Goal: Find specific page/section: Find specific page/section

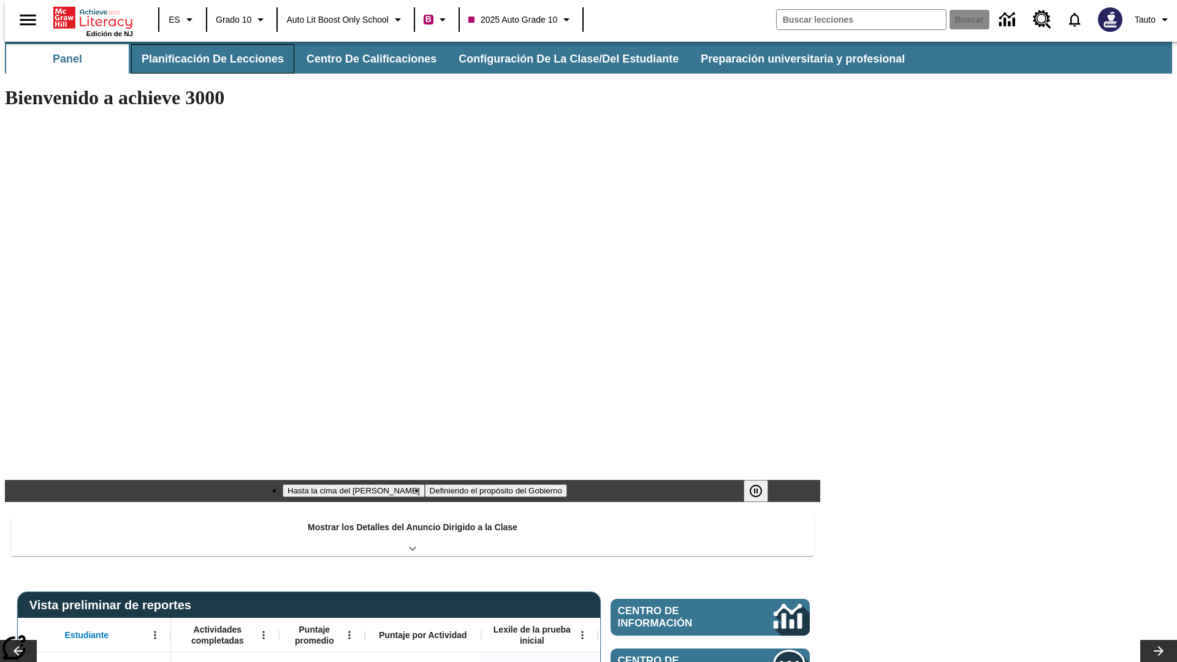
click at [205, 59] on button "Planificación de lecciones" at bounding box center [212, 58] width 163 height 29
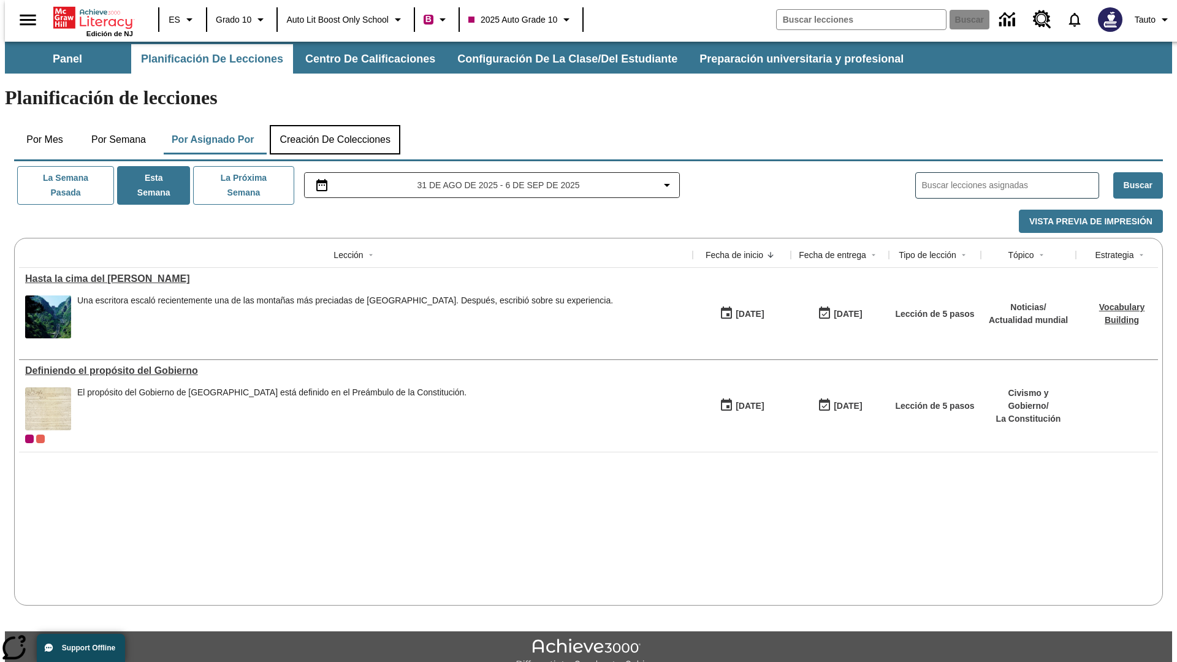
click at [335, 125] on button "Creación de colecciones" at bounding box center [335, 139] width 131 height 29
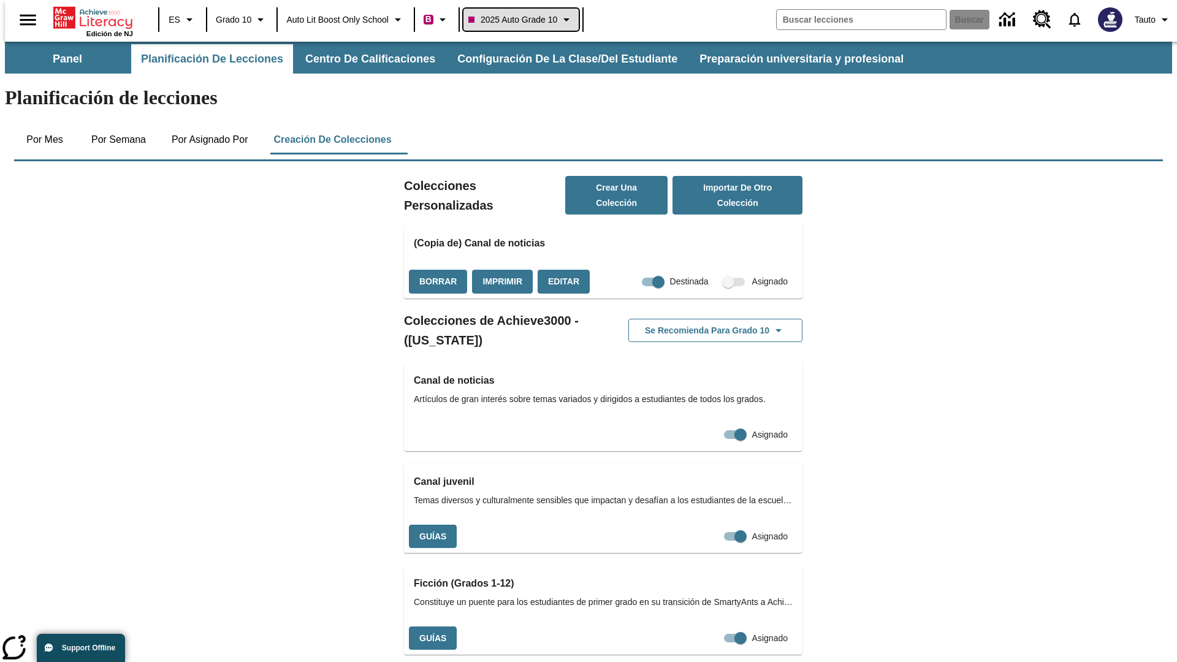
click at [525, 20] on span "2025 Auto Grade 10" at bounding box center [512, 19] width 89 height 13
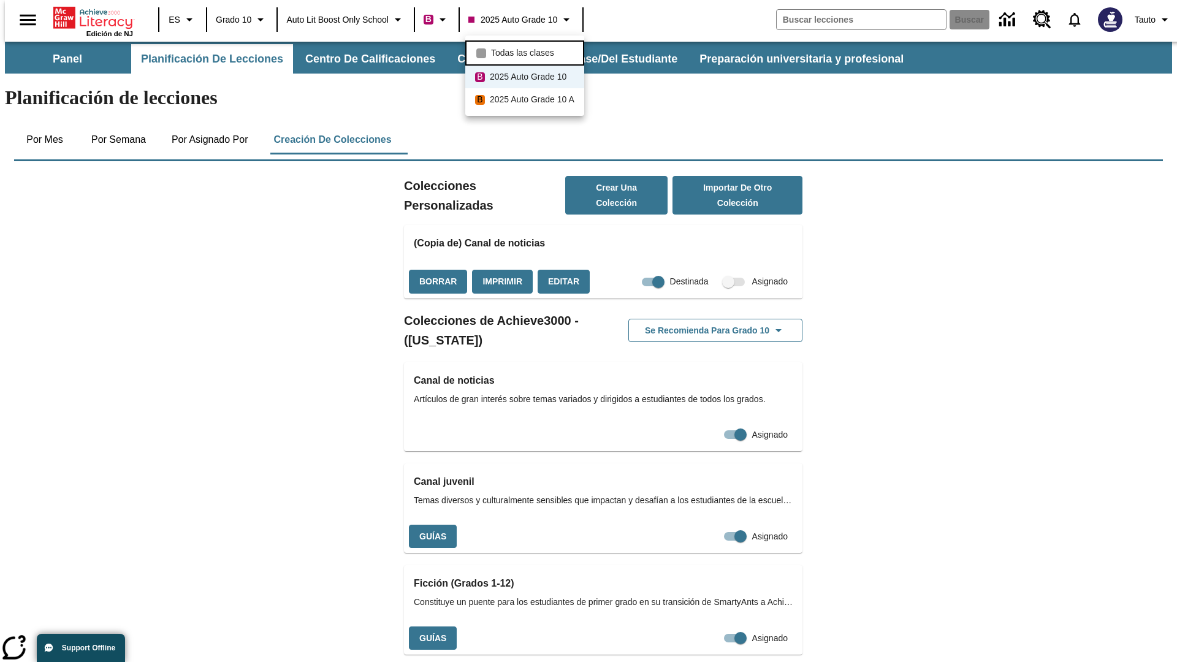
click at [527, 51] on span "Todas las clases" at bounding box center [522, 53] width 63 height 13
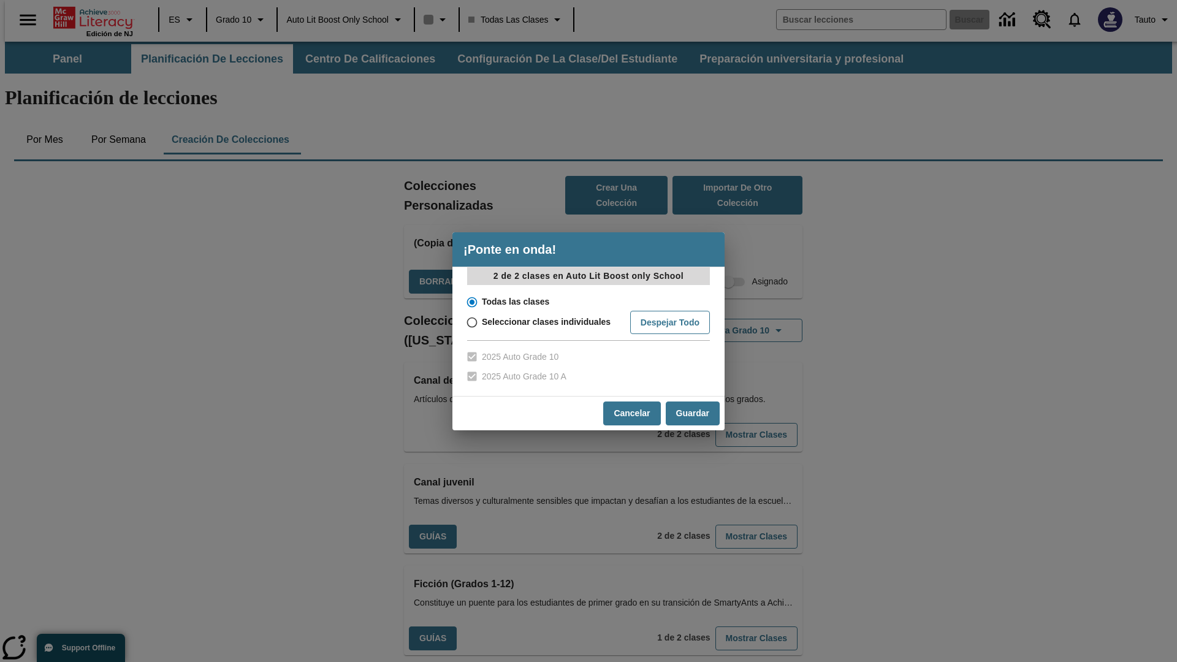
scroll to position [361, 0]
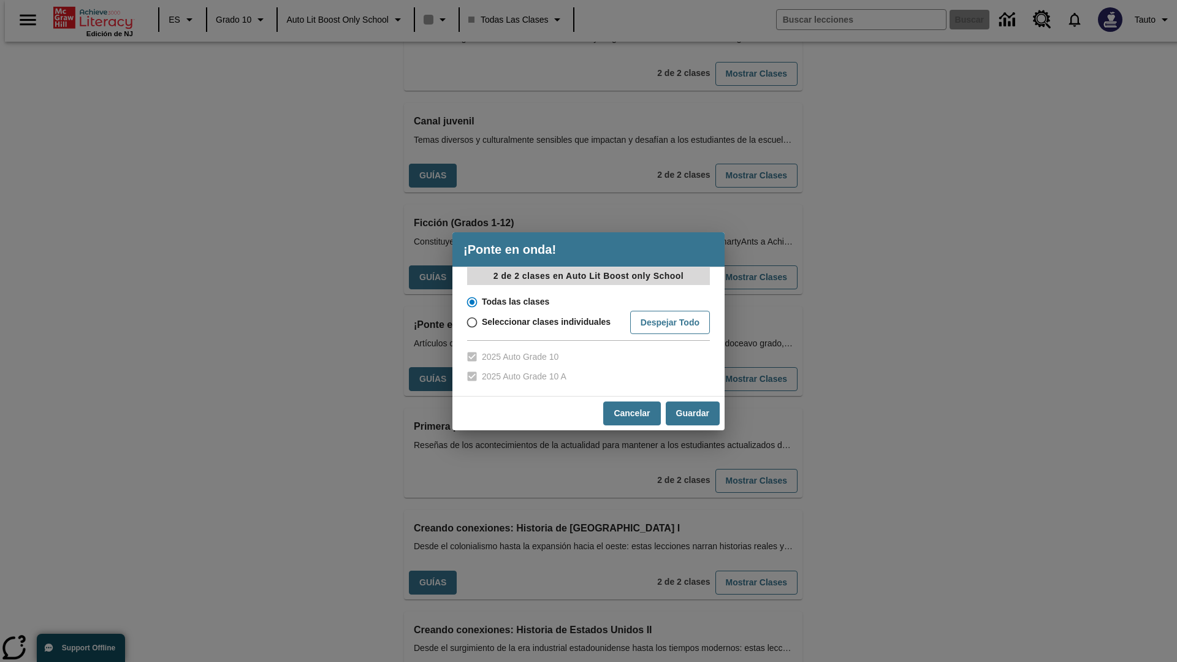
click at [471, 302] on input "Todas las clases" at bounding box center [470, 302] width 21 height 17
click at [631, 413] on button "Cancelar" at bounding box center [631, 414] width 57 height 24
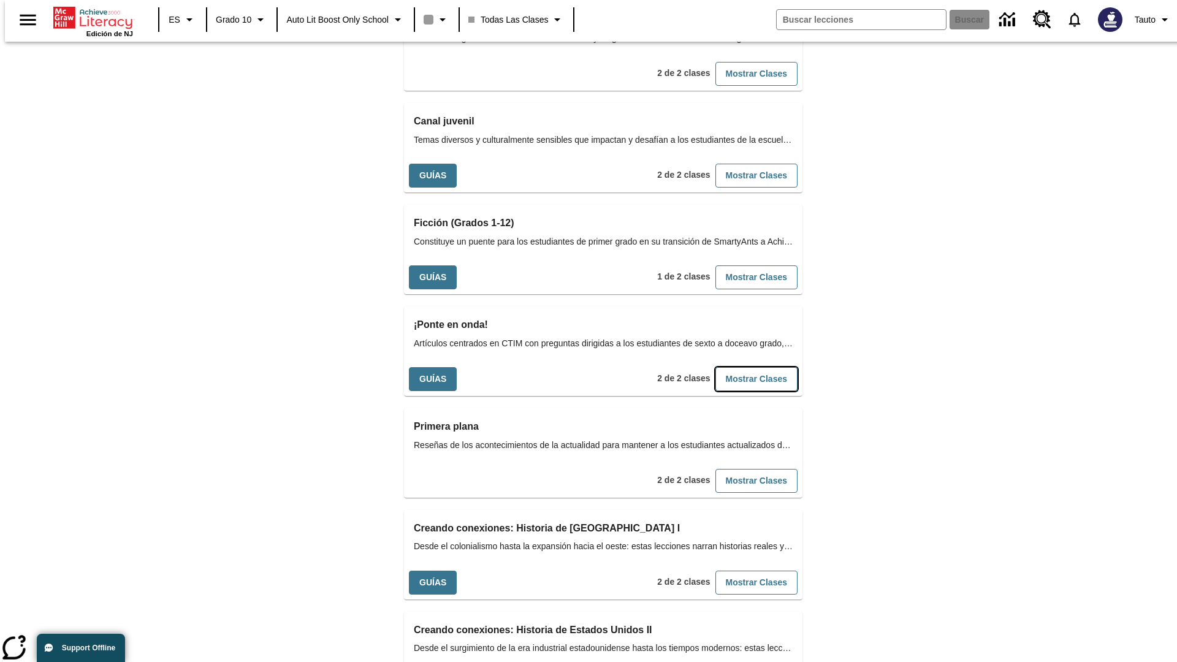
click at [736, 367] on button "Mostrar Clases" at bounding box center [756, 379] width 82 height 24
